Goal: Transaction & Acquisition: Download file/media

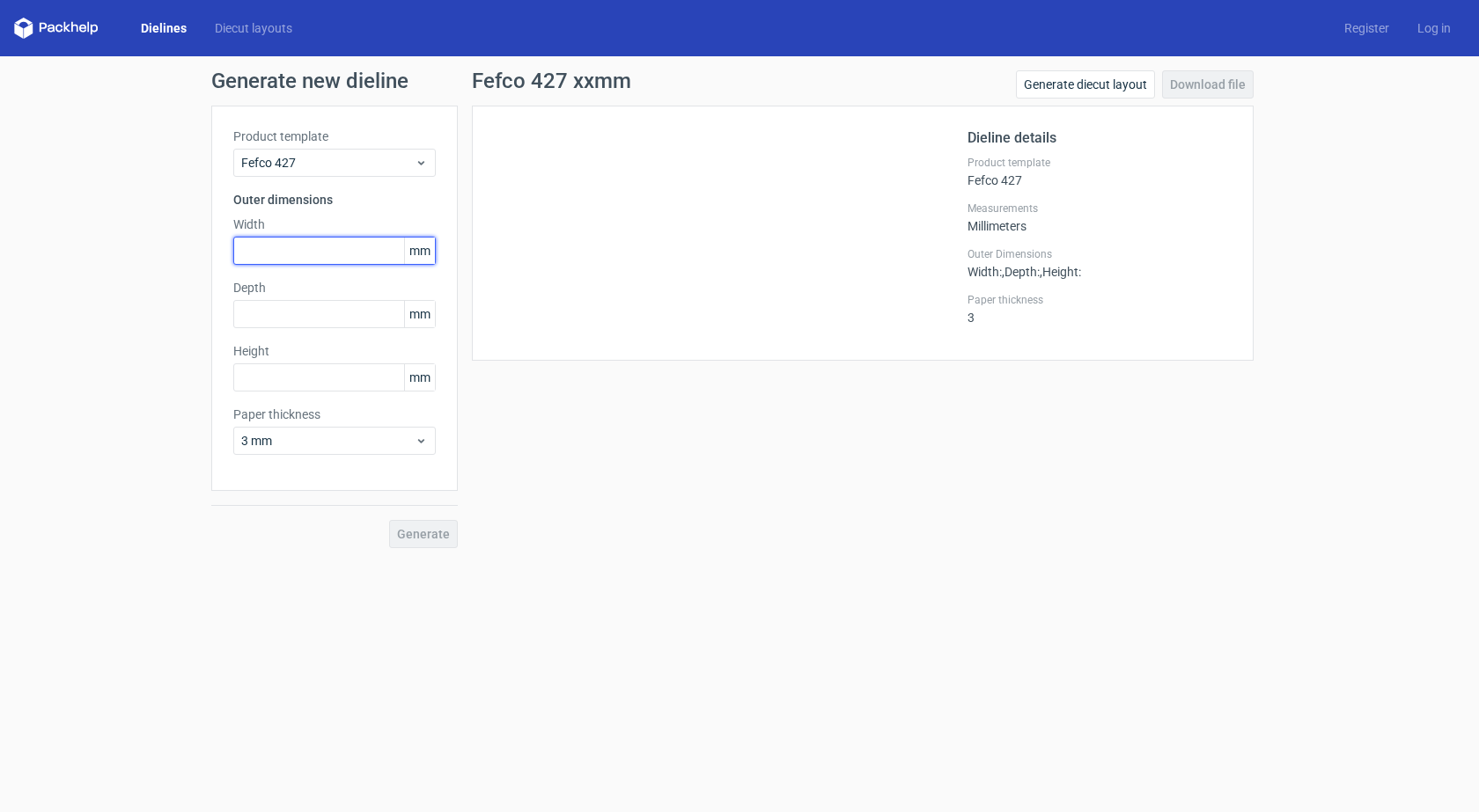
click at [346, 242] on input "text" at bounding box center [334, 251] width 203 height 28
type input "63"
click at [164, 27] on link "Dielines" at bounding box center [164, 28] width 74 height 18
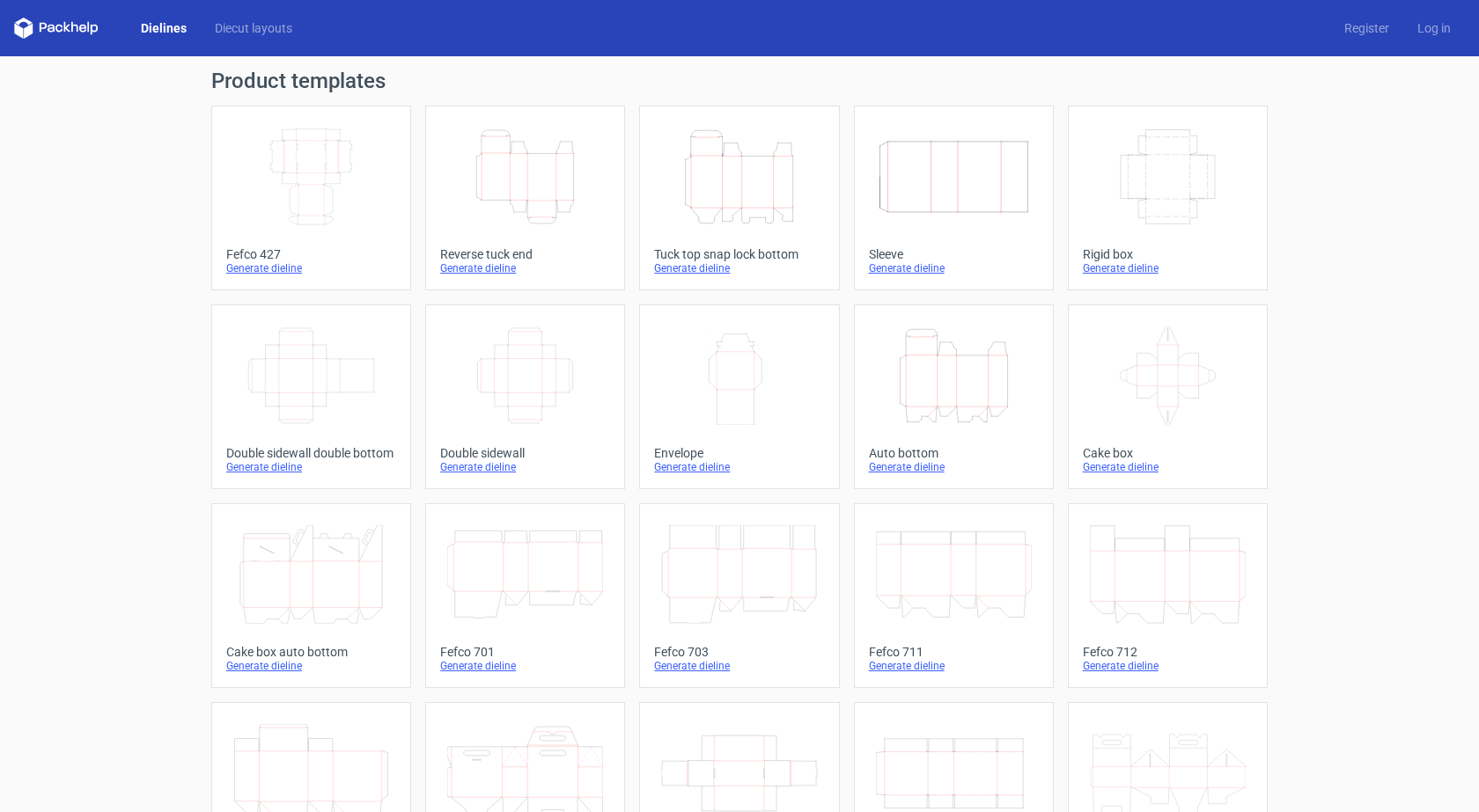
click at [487, 217] on icon "Height Depth Width" at bounding box center [525, 177] width 156 height 98
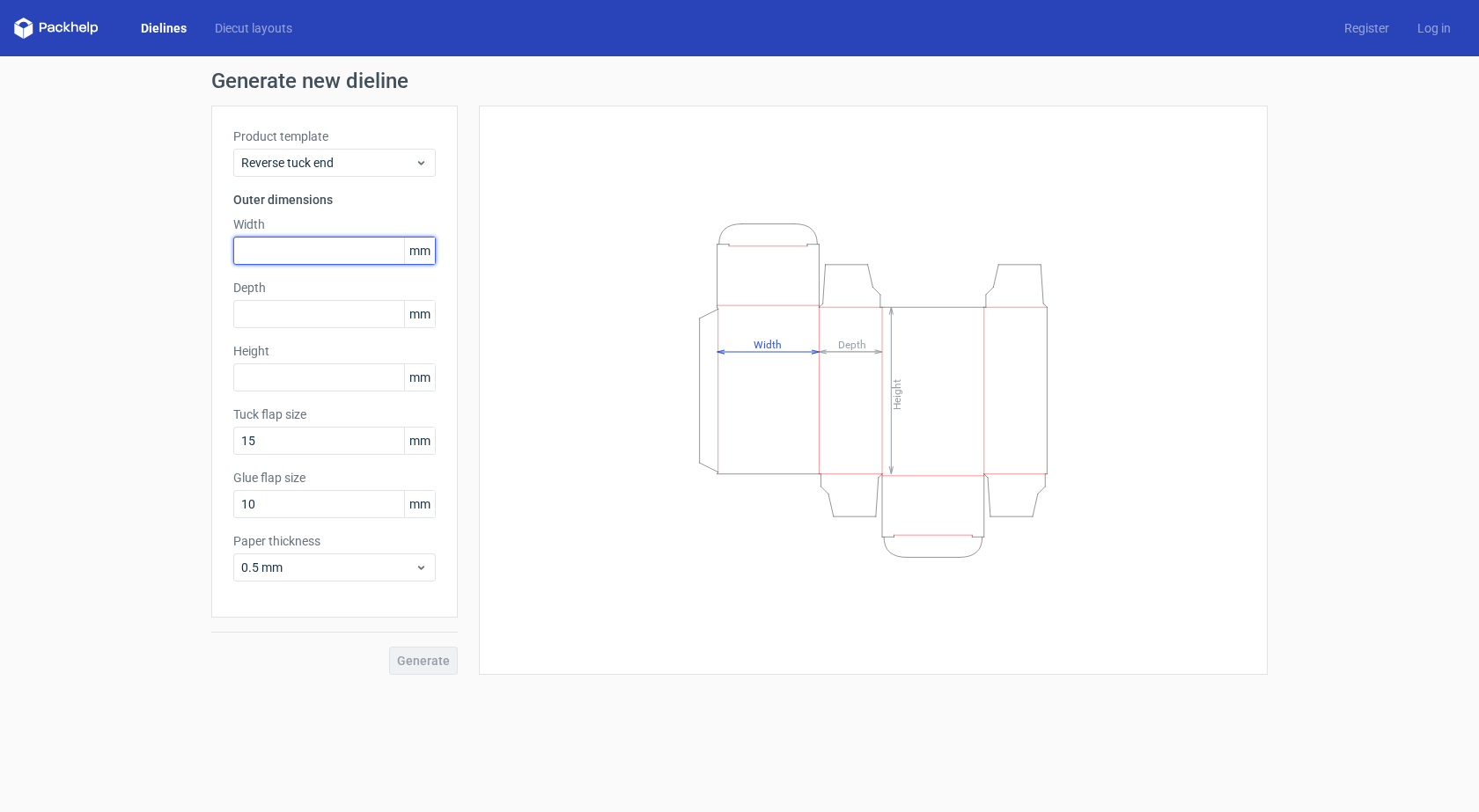
click at [354, 252] on input "text" at bounding box center [334, 251] width 203 height 28
type input "63"
click at [344, 325] on input "text" at bounding box center [334, 314] width 203 height 28
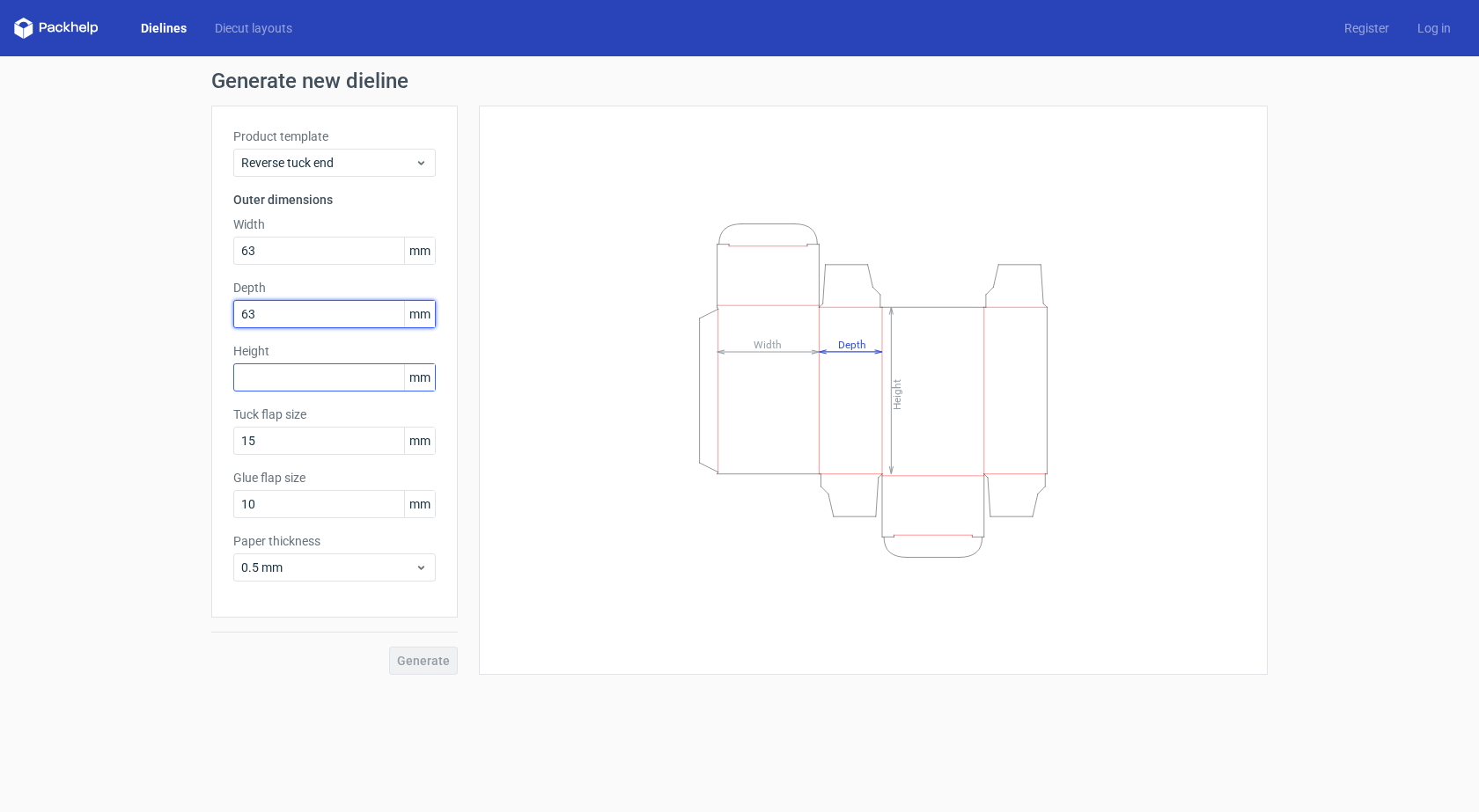
type input "63"
click at [341, 381] on input "text" at bounding box center [334, 377] width 203 height 28
type input "63"
click at [426, 661] on span "Generate" at bounding box center [423, 661] width 53 height 12
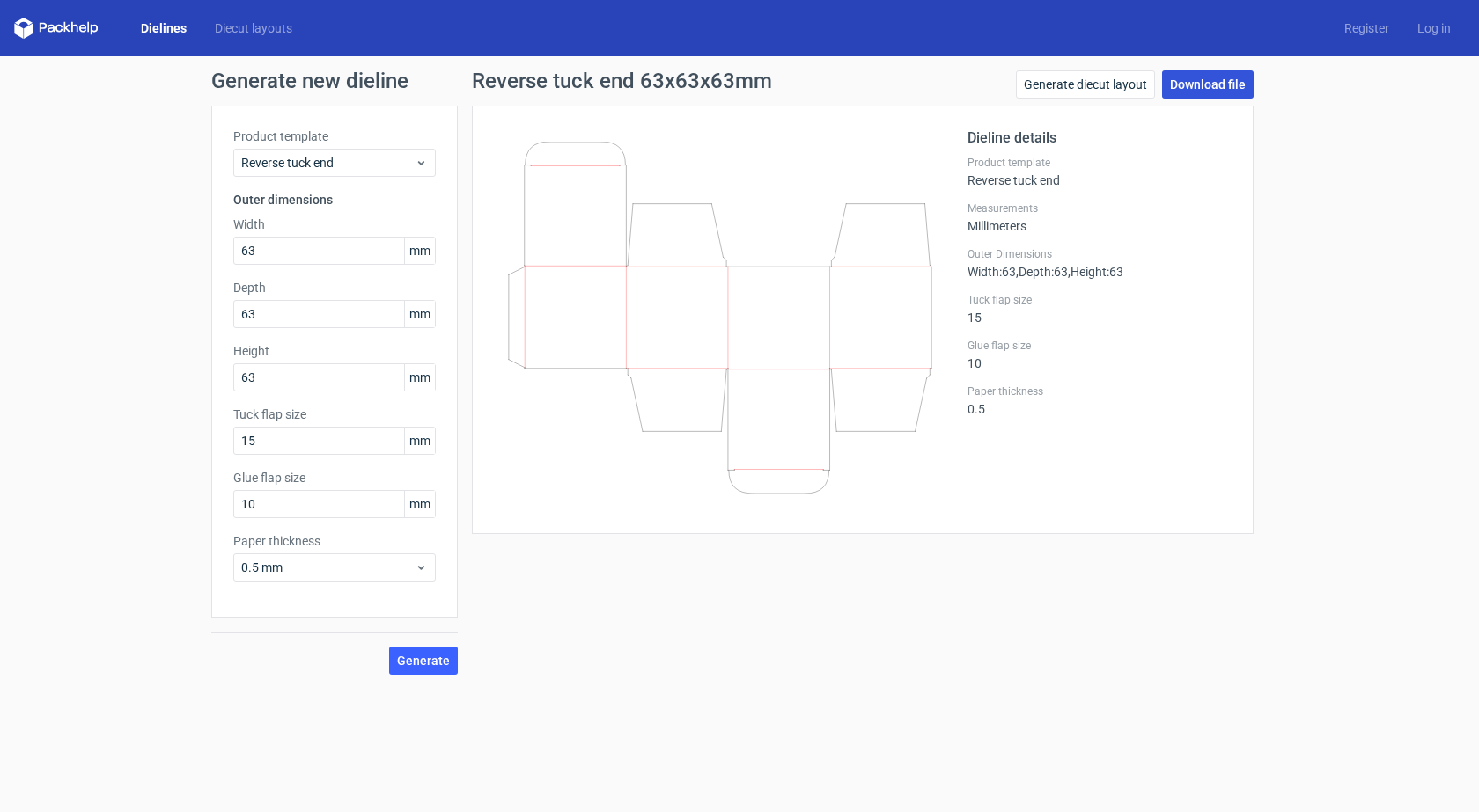
click at [1219, 85] on link "Download file" at bounding box center [1208, 85] width 92 height 28
drag, startPoint x: 294, startPoint y: 248, endPoint x: 166, endPoint y: 251, distance: 128.0
click at [166, 251] on div "Generate new dieline Product template Reverse tuck end Outer dimensions Width 6…" at bounding box center [740, 373] width 1479 height 633
type input "50"
drag, startPoint x: 269, startPoint y: 318, endPoint x: 181, endPoint y: 334, distance: 89.4
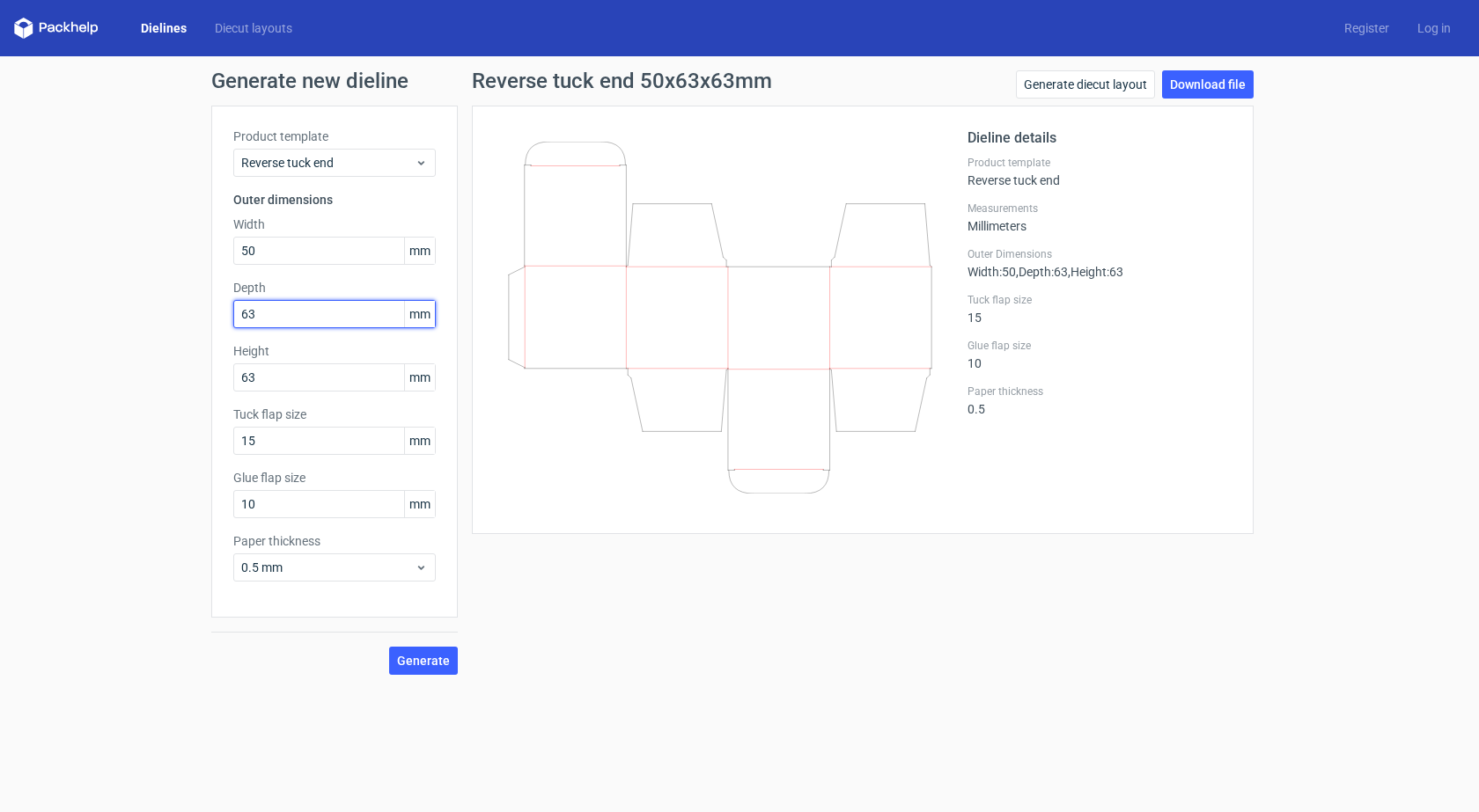
click at [181, 334] on div "Generate new dieline Product template Reverse tuck end Outer dimensions Width 5…" at bounding box center [740, 373] width 1479 height 633
type input "30"
drag, startPoint x: 283, startPoint y: 385, endPoint x: 192, endPoint y: 401, distance: 92.4
click at [192, 401] on div "Generate new dieline Product template Reverse tuck end Outer dimensions Width 5…" at bounding box center [740, 373] width 1479 height 633
type input "113"
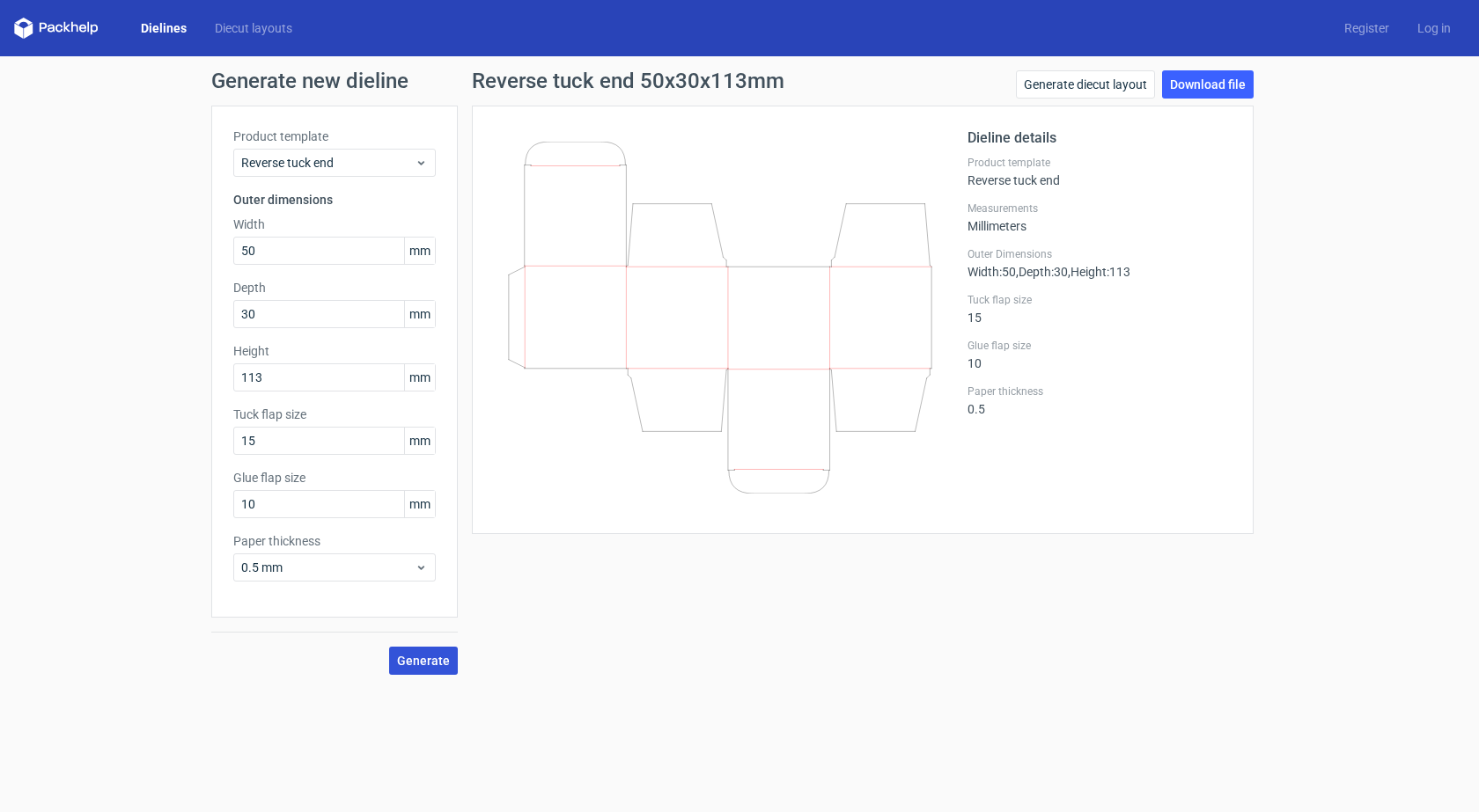
click at [400, 657] on span "Generate" at bounding box center [423, 661] width 53 height 12
click at [1204, 80] on link "Download file" at bounding box center [1208, 85] width 92 height 28
